Goal: Find specific page/section: Find specific page/section

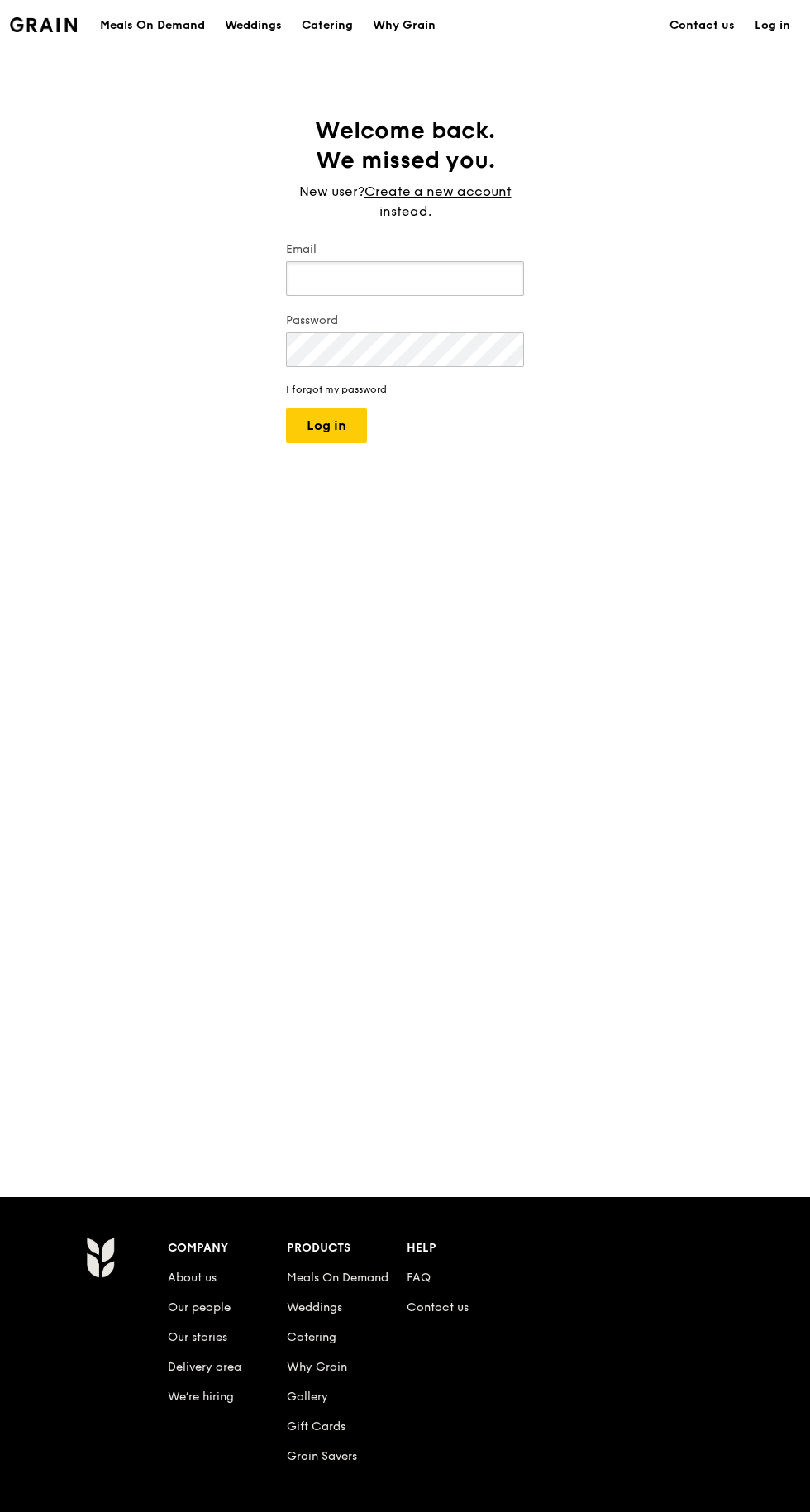
type input "[EMAIL_ADDRESS][DOMAIN_NAME]"
click at [286, 408] on button "Log in" at bounding box center [327, 425] width 81 height 35
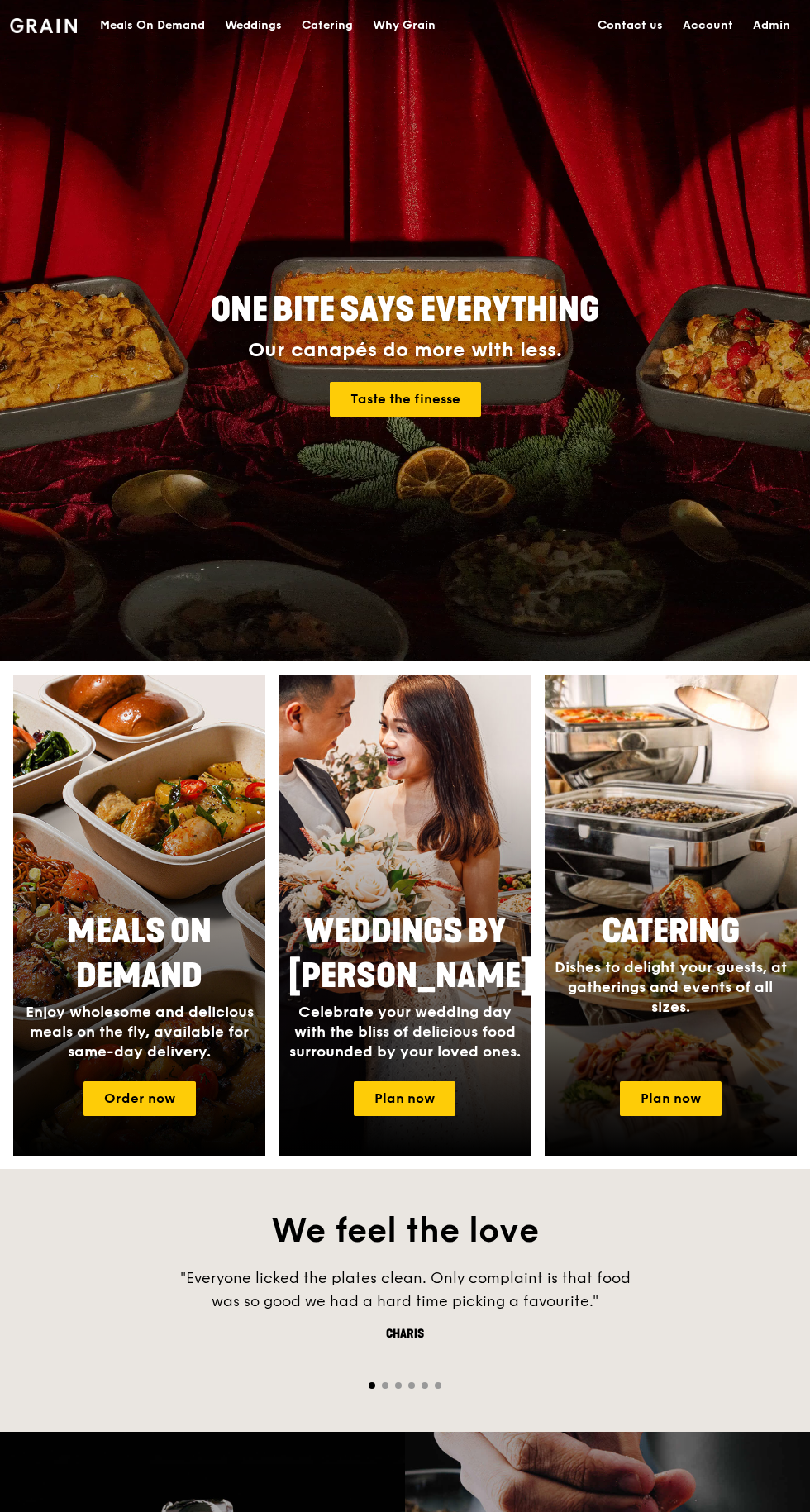
click at [772, 31] on link "Admin" at bounding box center [771, 25] width 57 height 49
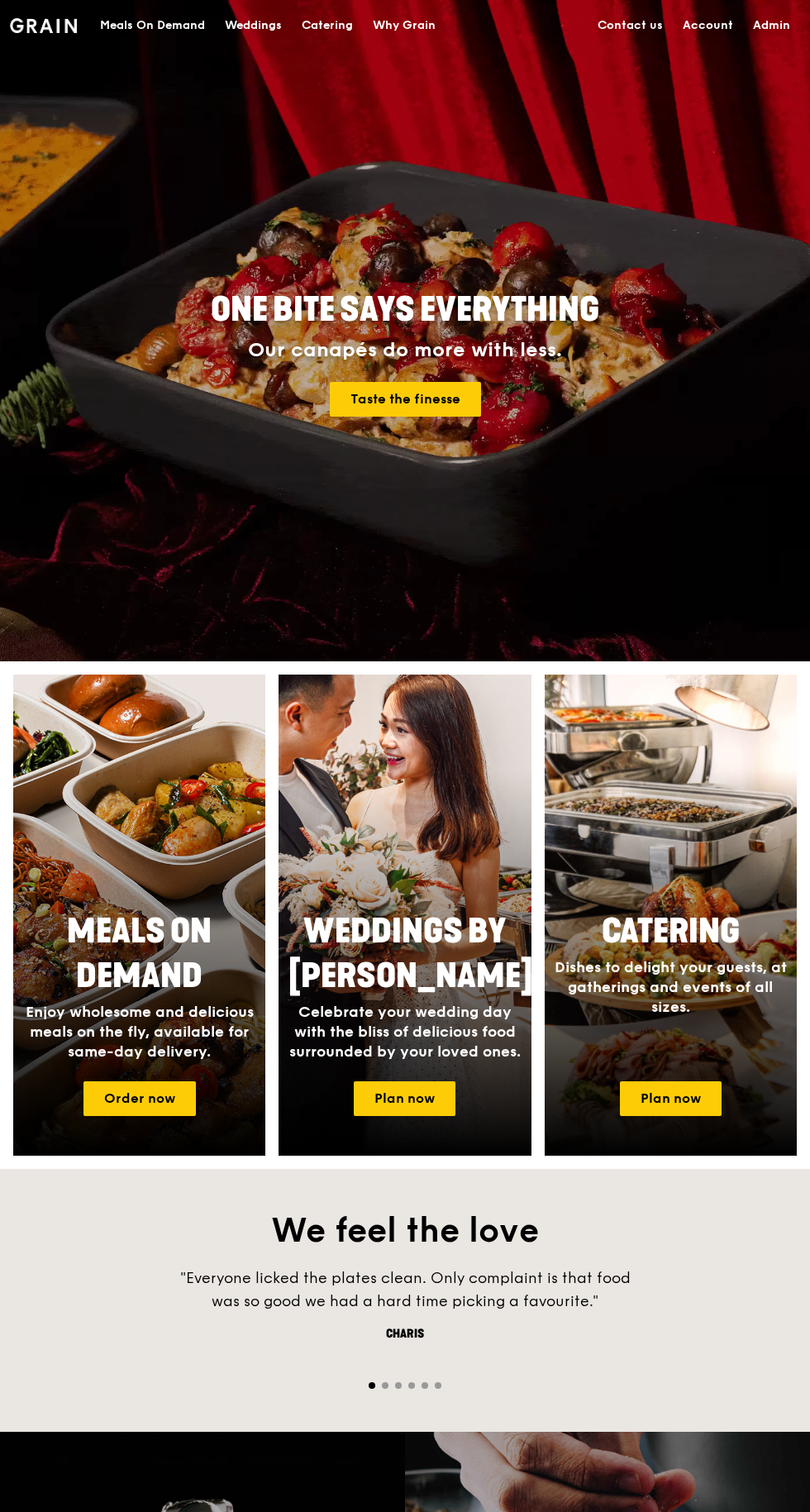
select select "100"
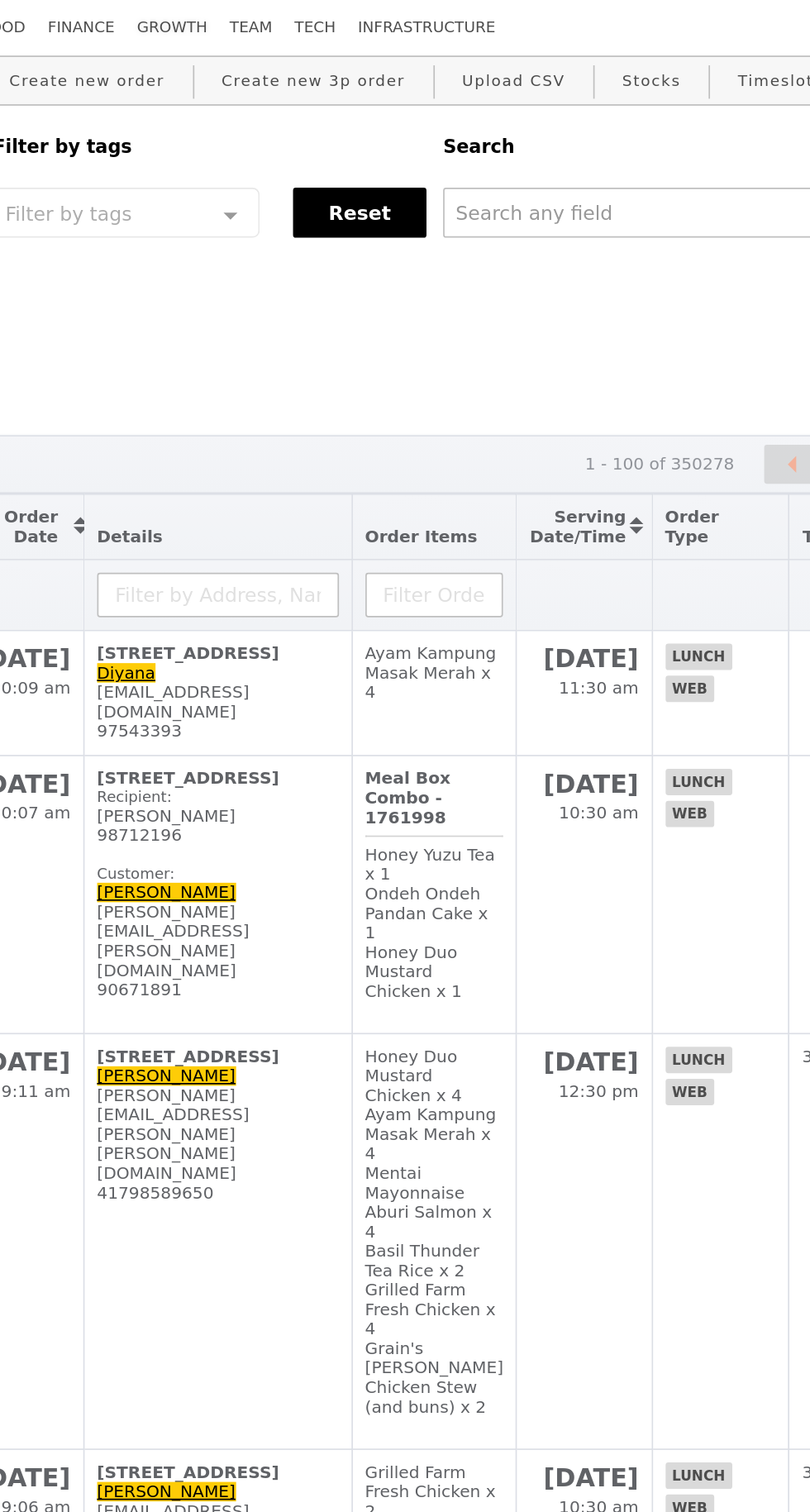
click at [236, 16] on link "Growth" at bounding box center [254, 16] width 55 height 33
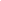
click at [0, 0] on html at bounding box center [0, 0] width 0 height 0
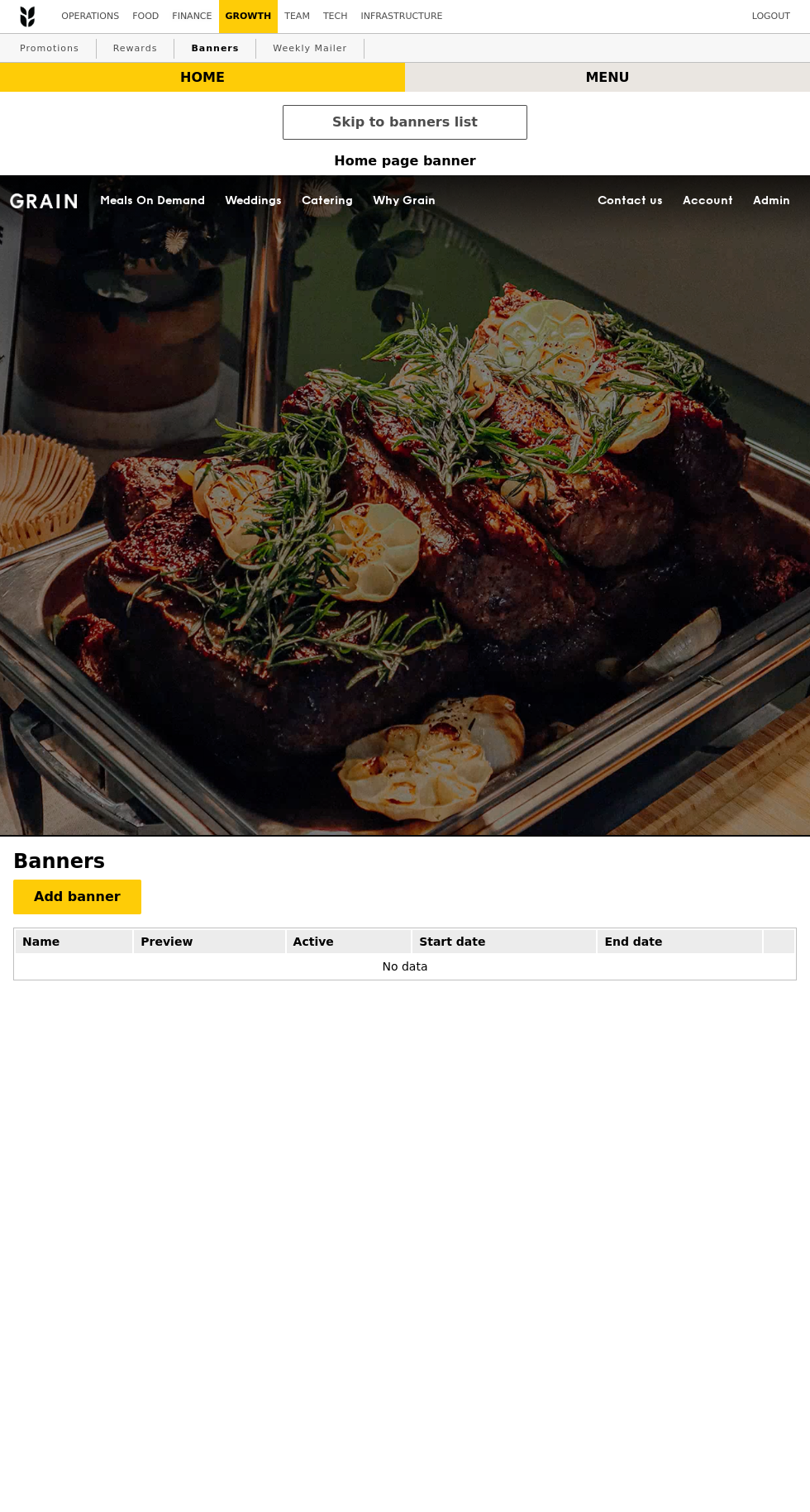
click at [167, 19] on link "Finance" at bounding box center [192, 16] width 53 height 33
